Goal: Task Accomplishment & Management: Use online tool/utility

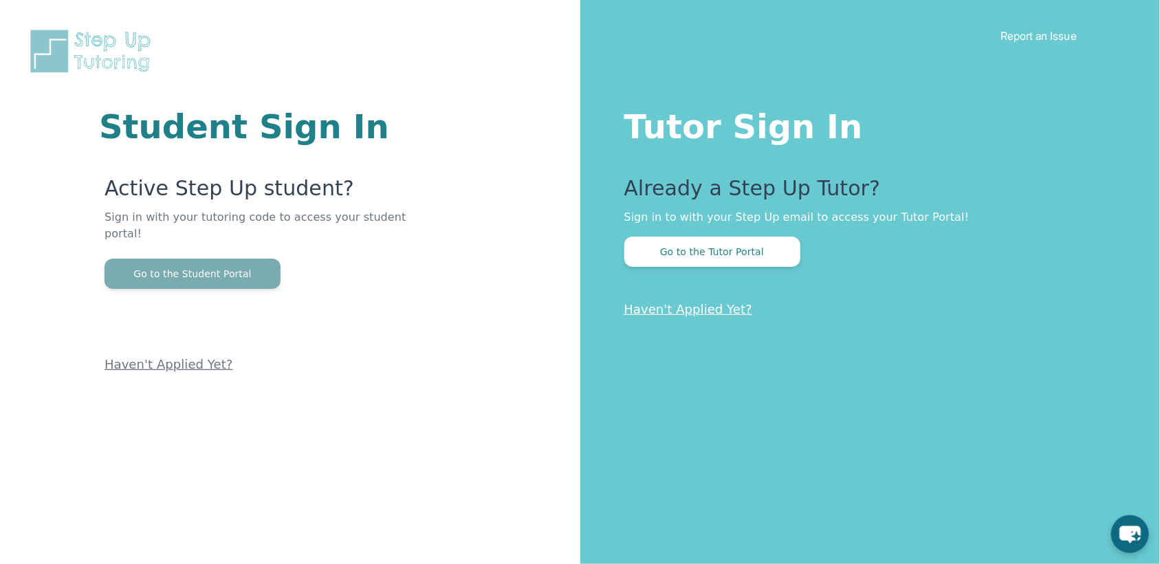
click at [238, 258] on button "Go to the Student Portal" at bounding box center [192, 273] width 176 height 30
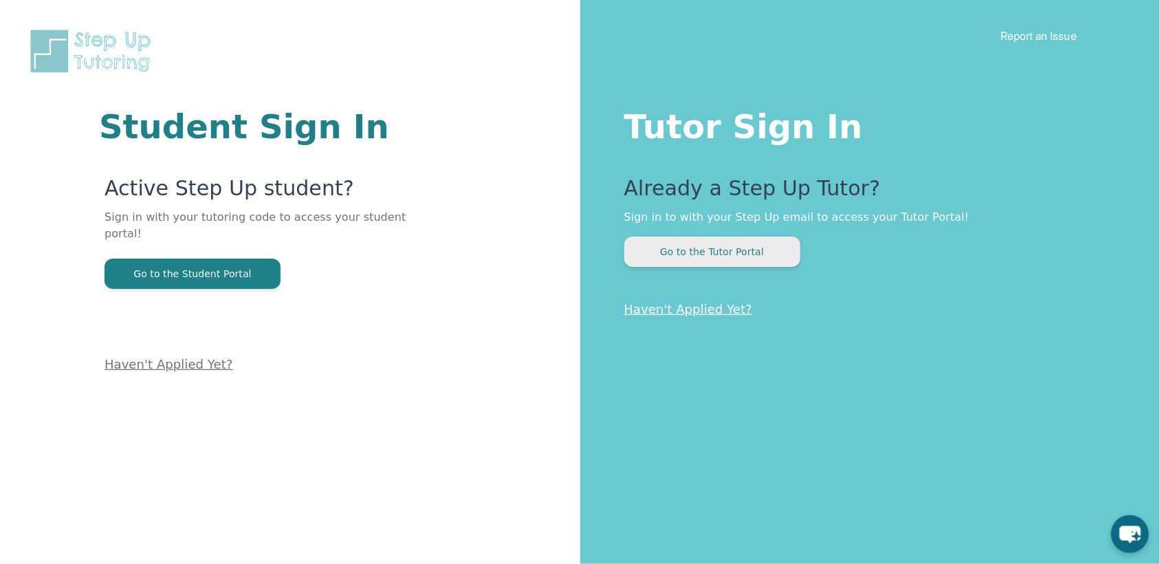
click at [729, 250] on button "Go to the Tutor Portal" at bounding box center [712, 251] width 176 height 30
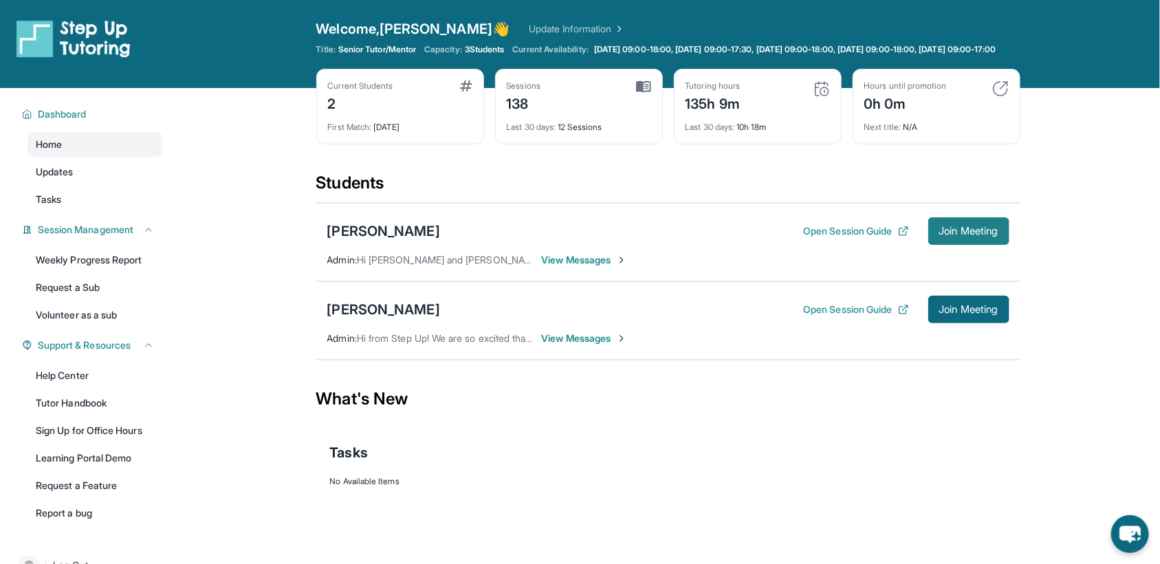
click at [988, 227] on button "Join Meeting" at bounding box center [968, 230] width 81 height 27
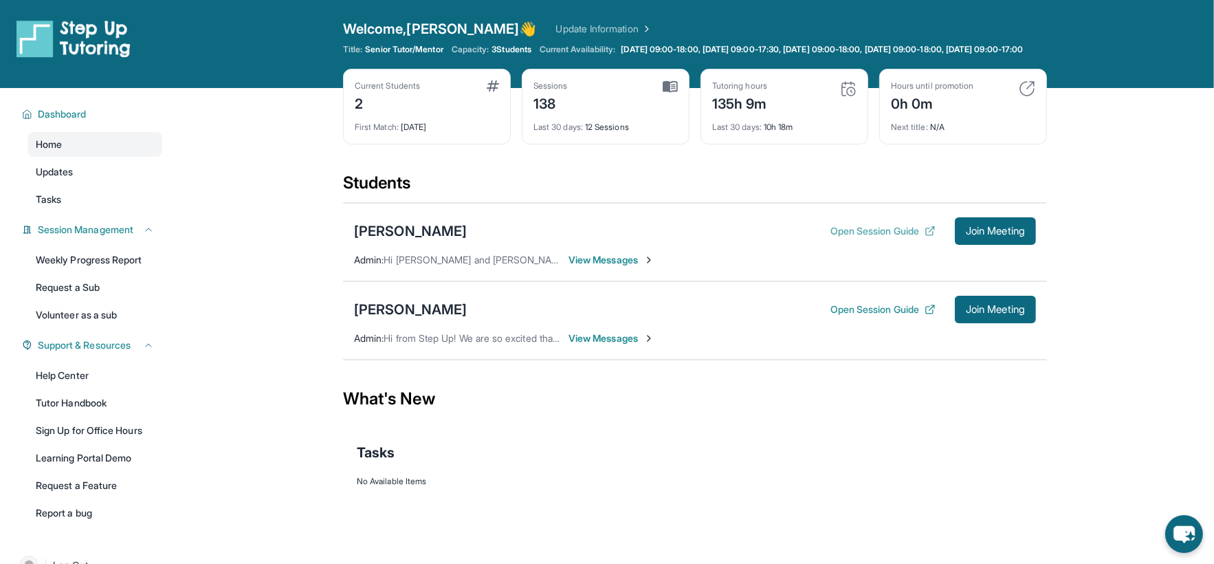
click at [876, 238] on button "Open Session Guide" at bounding box center [882, 231] width 105 height 14
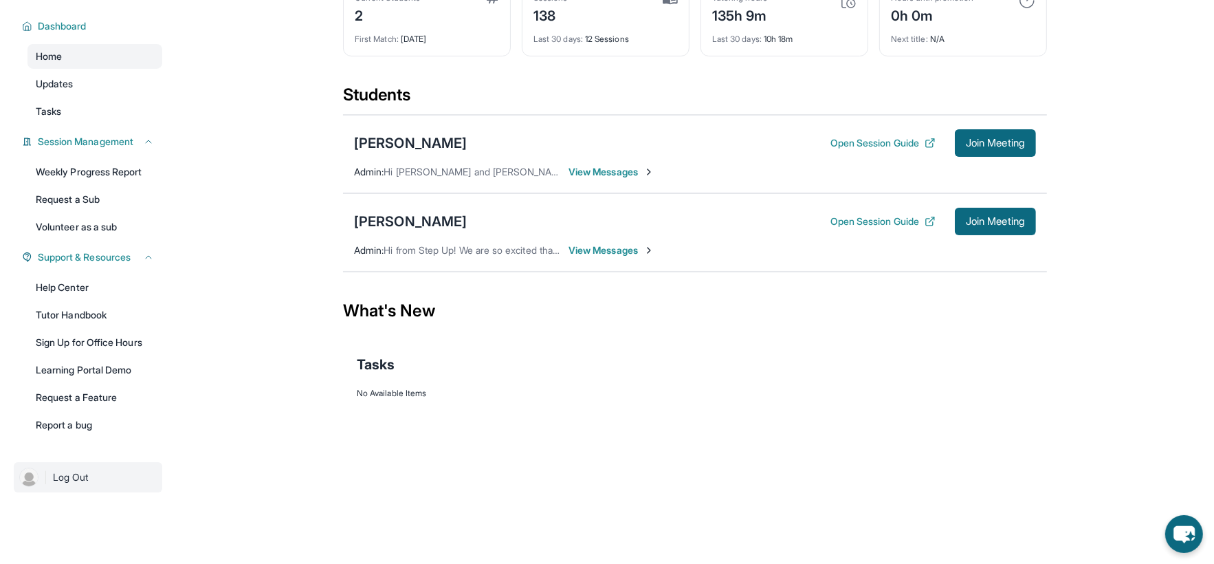
click at [80, 472] on span "Log Out" at bounding box center [71, 477] width 36 height 14
